Goal: Find specific page/section: Find specific page/section

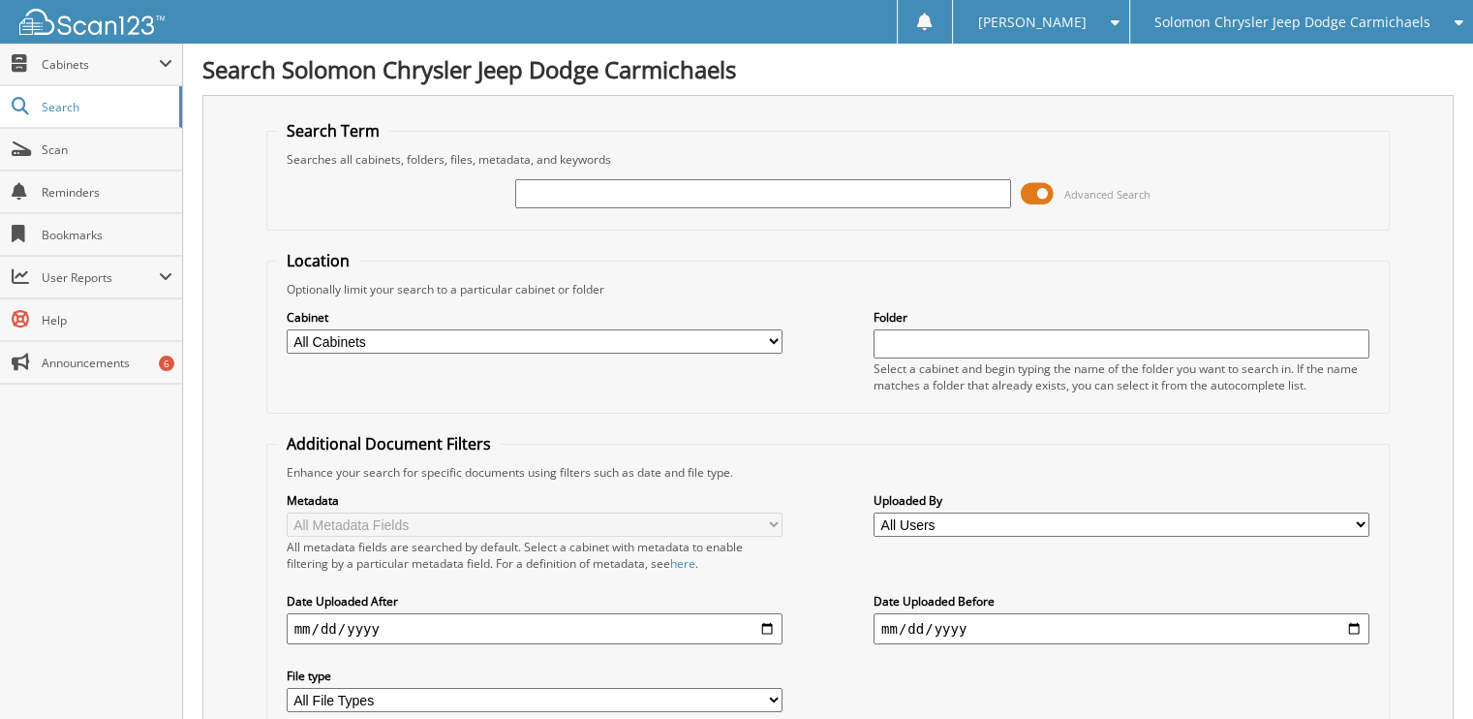
click at [678, 189] on input "text" at bounding box center [763, 193] width 496 height 29
type input "[PERSON_NAME]"
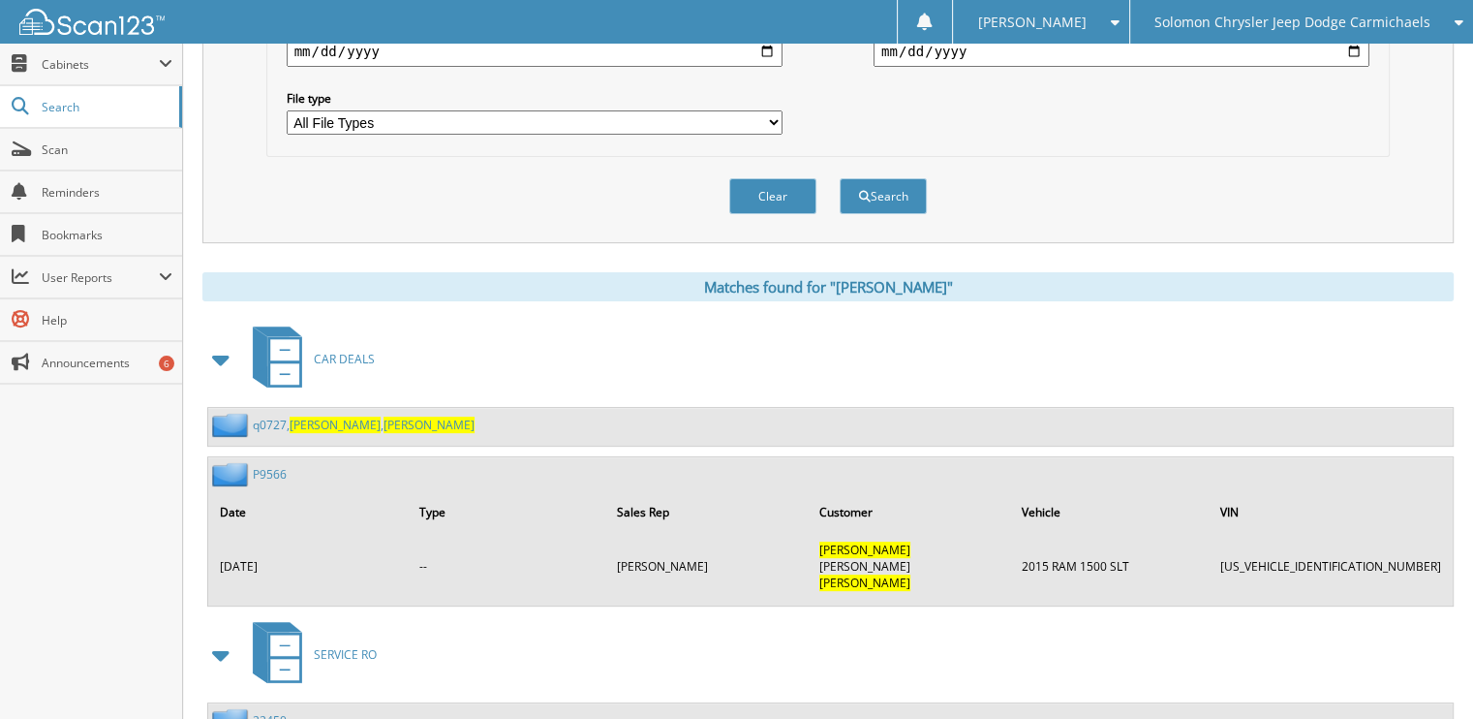
scroll to position [581, 0]
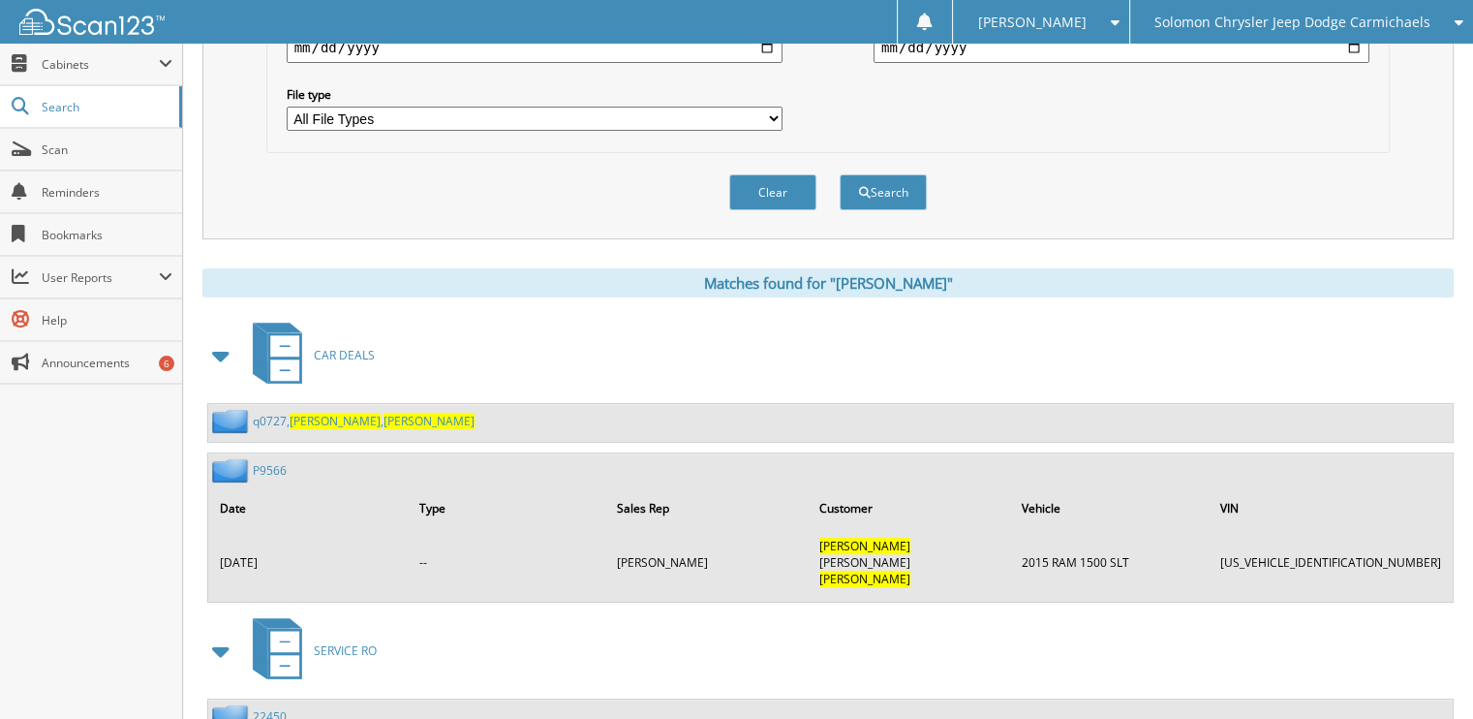
click at [302, 429] on span "CARDANY" at bounding box center [335, 421] width 91 height 16
